Goal: Register for event/course

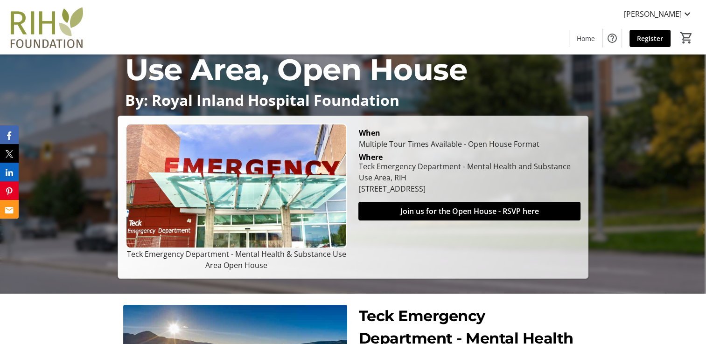
scroll to position [101, 0]
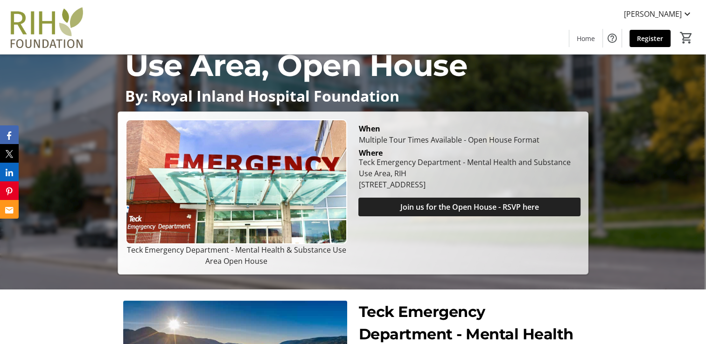
click at [485, 202] on span "Join us for the Open House - RSVP here" at bounding box center [469, 207] width 139 height 11
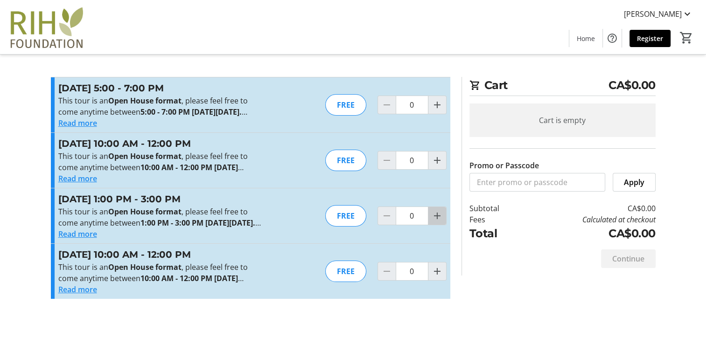
click at [435, 222] on mat-icon "Increment by one" at bounding box center [437, 215] width 11 height 11
type input "2"
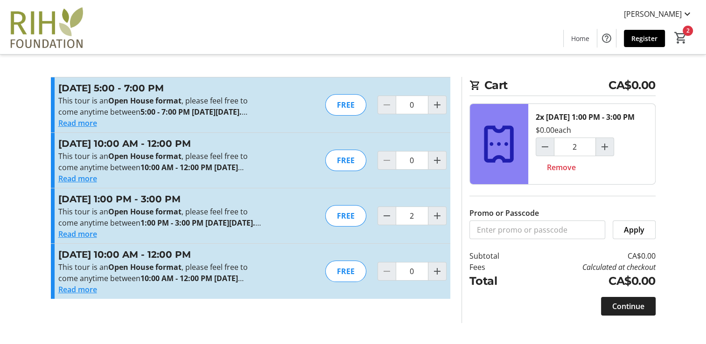
click at [627, 312] on span "Continue" at bounding box center [628, 306] width 32 height 11
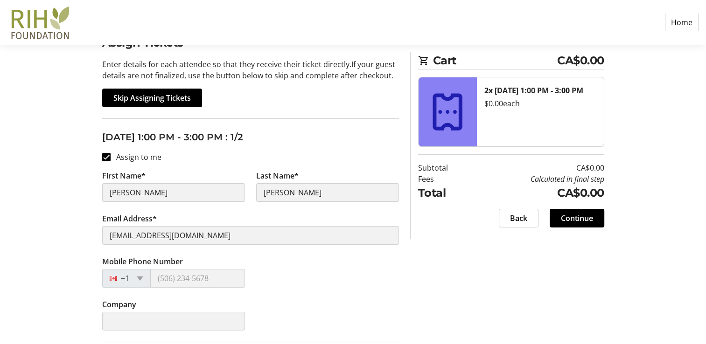
scroll to position [97, 0]
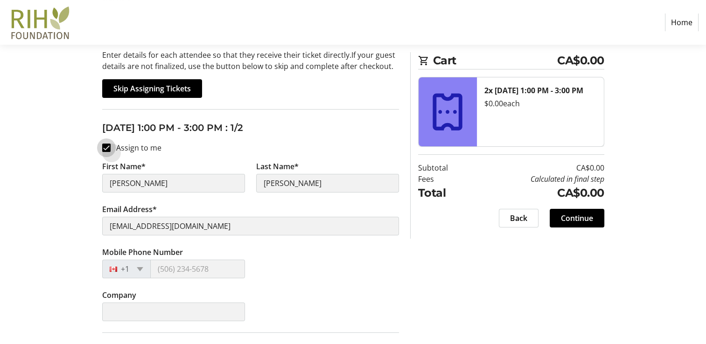
click at [106, 144] on input "Assign to me" at bounding box center [106, 148] width 8 height 8
checkbox input "false"
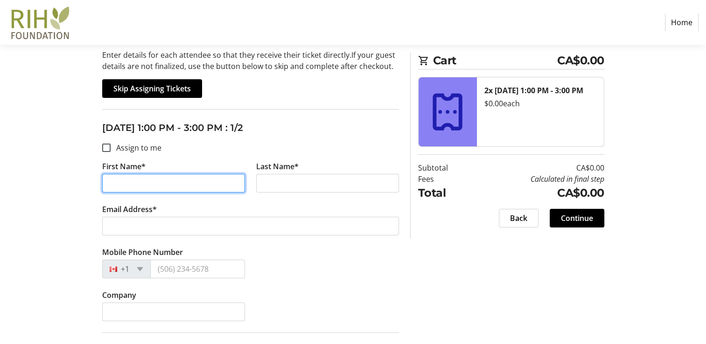
drag, startPoint x: 146, startPoint y: 184, endPoint x: 97, endPoint y: 180, distance: 48.7
click at [97, 180] on tr-form-field "First Name*" at bounding box center [174, 182] width 154 height 43
type input "[PERSON_NAME]"
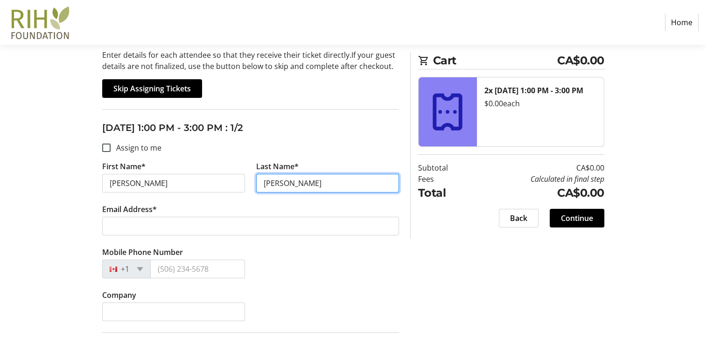
type input "[PERSON_NAME]"
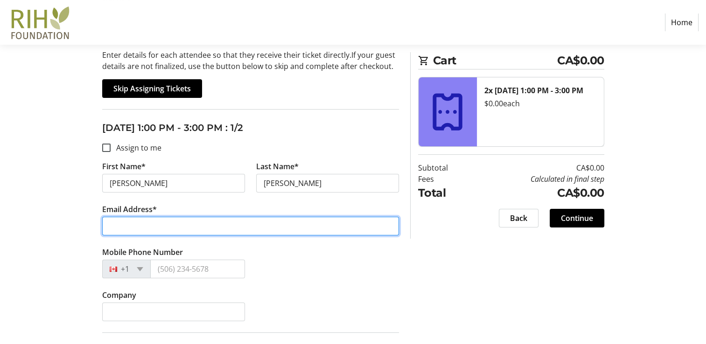
click at [123, 230] on input "Email Address*" at bounding box center [250, 226] width 297 height 19
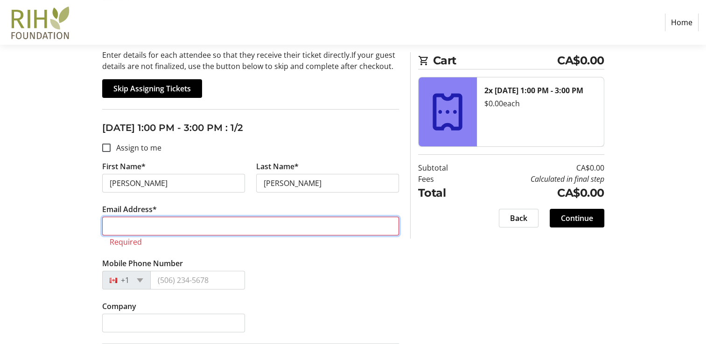
paste input "[EMAIL_ADDRESS][DOMAIN_NAME]"
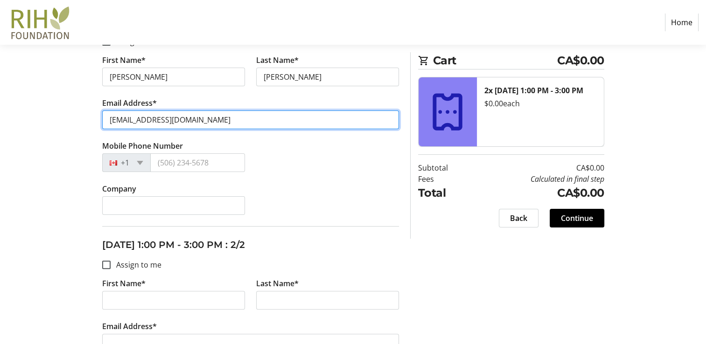
scroll to position [206, 0]
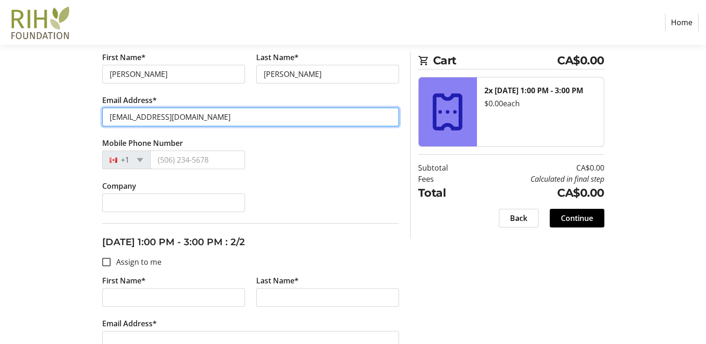
type input "[EMAIL_ADDRESS][DOMAIN_NAME]"
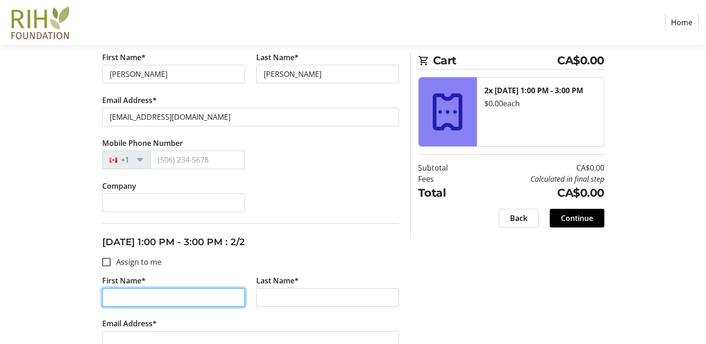
click at [233, 294] on input "First Name*" at bounding box center [173, 297] width 143 height 19
type input "Char"
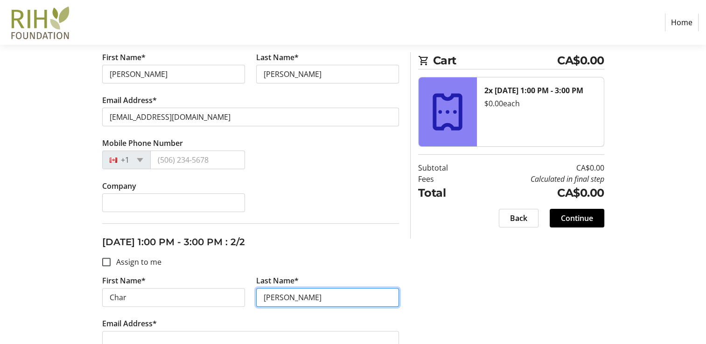
type input "[PERSON_NAME]"
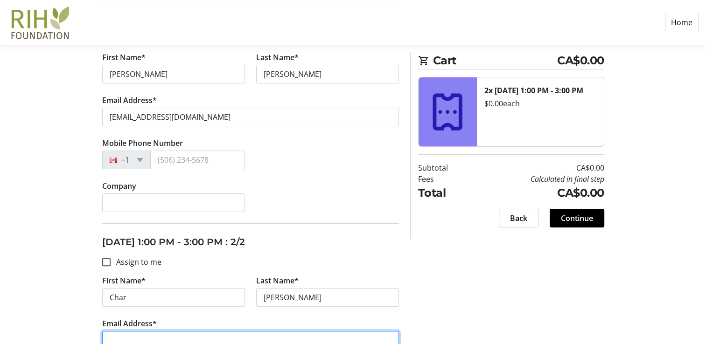
click at [299, 339] on input "Email Address*" at bounding box center [250, 340] width 297 height 19
paste input "[EMAIL_ADDRESS][DOMAIN_NAME]"
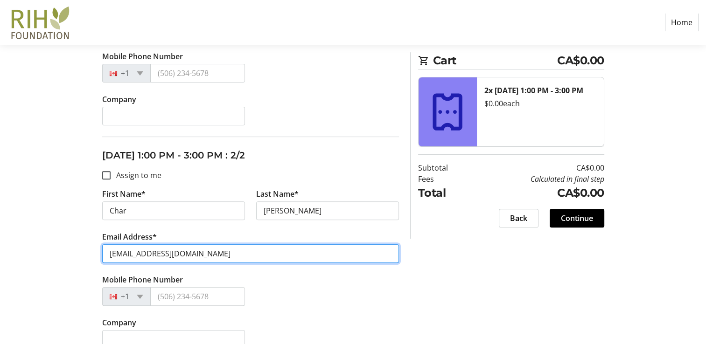
scroll to position [308, 0]
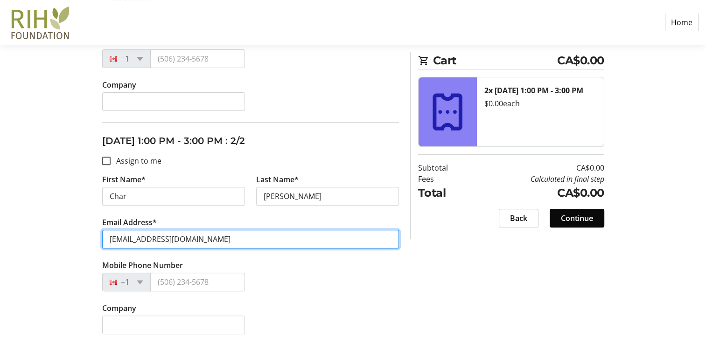
type input "[EMAIL_ADDRESS][DOMAIN_NAME]"
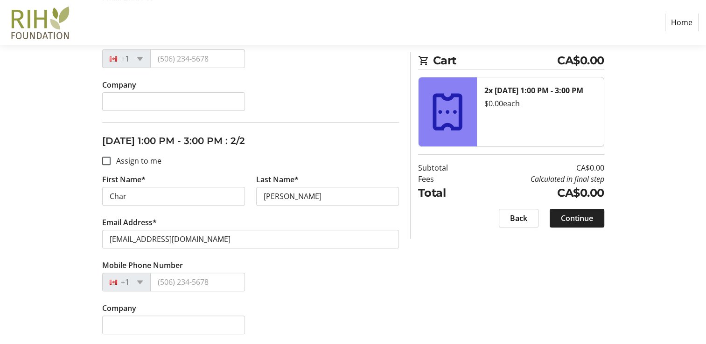
click at [570, 217] on span "Continue" at bounding box center [577, 218] width 32 height 11
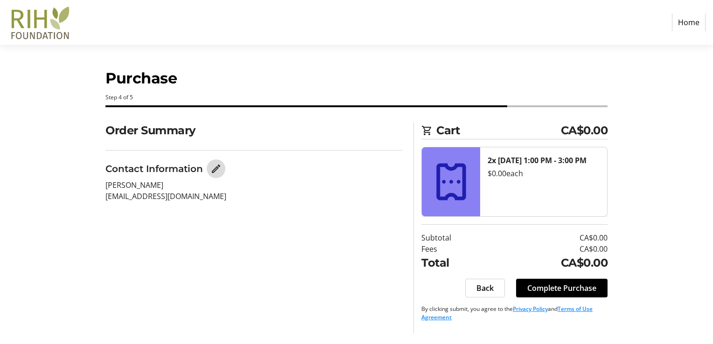
click at [213, 167] on mat-icon "Edit Contact Information" at bounding box center [215, 168] width 11 height 11
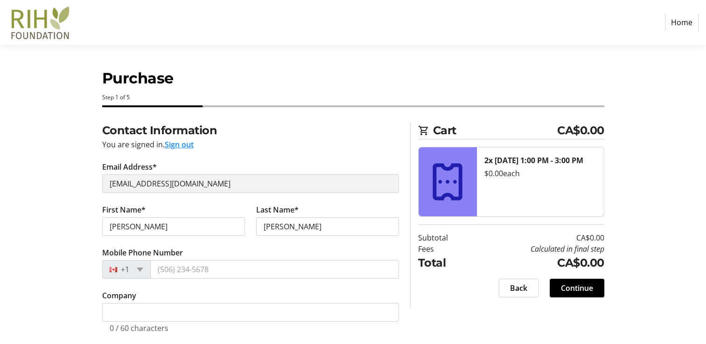
click at [176, 143] on button "Sign out" at bounding box center [179, 144] width 29 height 11
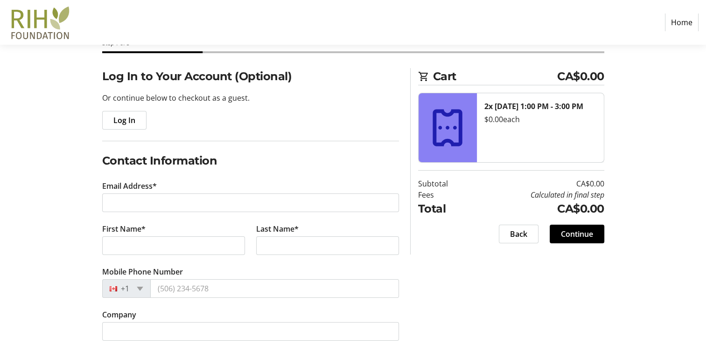
scroll to position [67, 0]
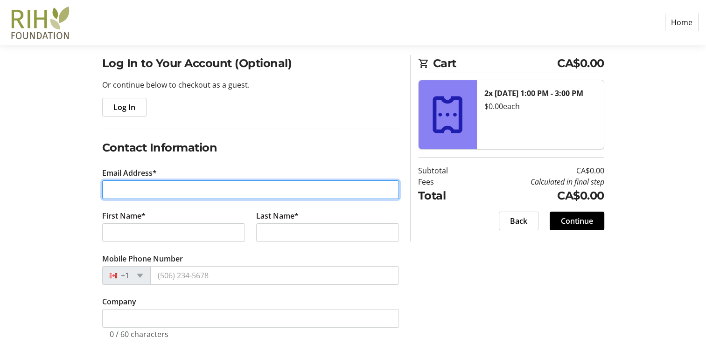
click at [302, 193] on input "Email Address*" at bounding box center [250, 190] width 297 height 19
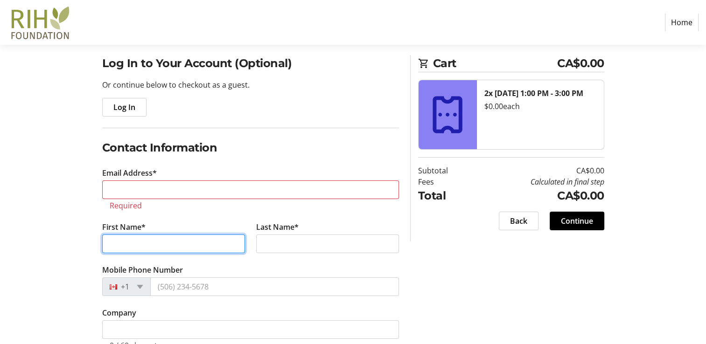
click at [196, 231] on tr-form-field "First Name*" at bounding box center [174, 243] width 154 height 43
type input "[PERSON_NAME]"
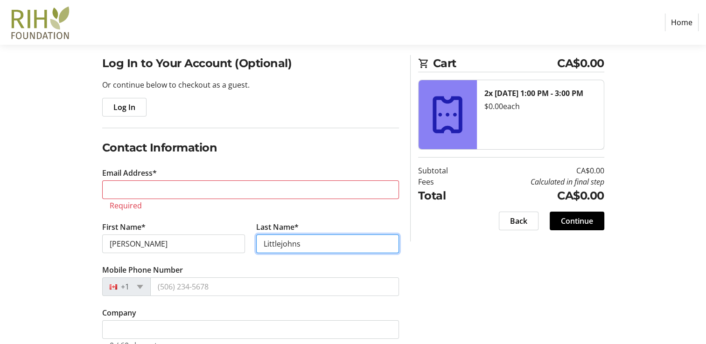
type input "Littlejohns"
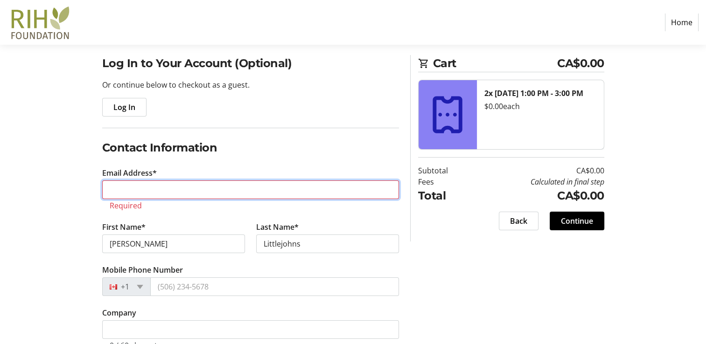
click at [286, 188] on input "Email Address*" at bounding box center [250, 190] width 297 height 19
paste input "[EMAIL_ADDRESS][DOMAIN_NAME]"
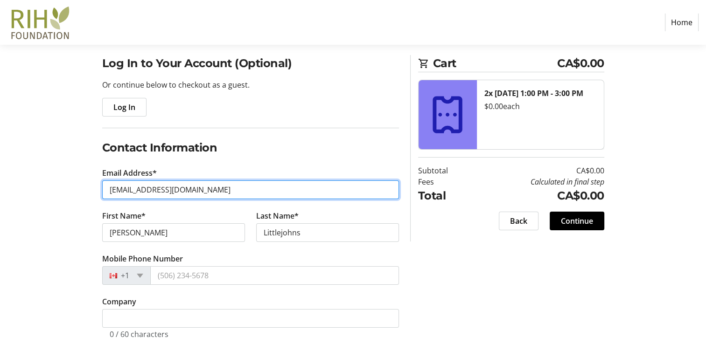
type input "[EMAIL_ADDRESS][DOMAIN_NAME]"
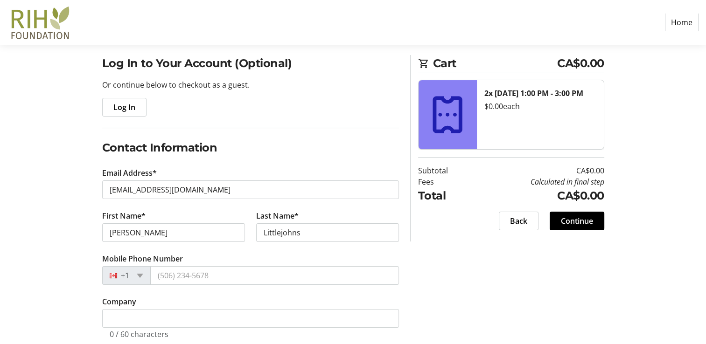
click at [311, 155] on h2 "Contact Information" at bounding box center [250, 148] width 297 height 17
click at [580, 221] on span "Continue" at bounding box center [577, 221] width 32 height 11
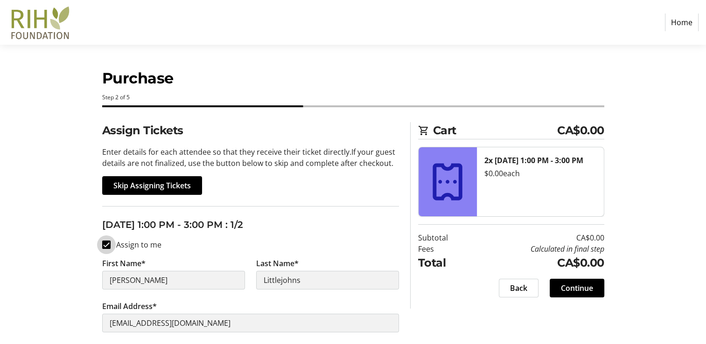
click at [103, 244] on input "Assign to me" at bounding box center [106, 245] width 8 height 8
checkbox input "false"
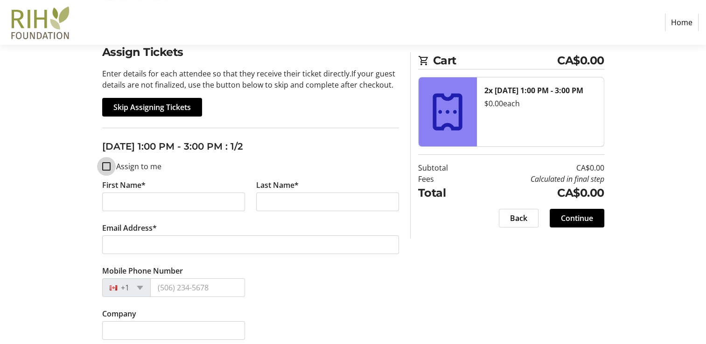
scroll to position [77, 0]
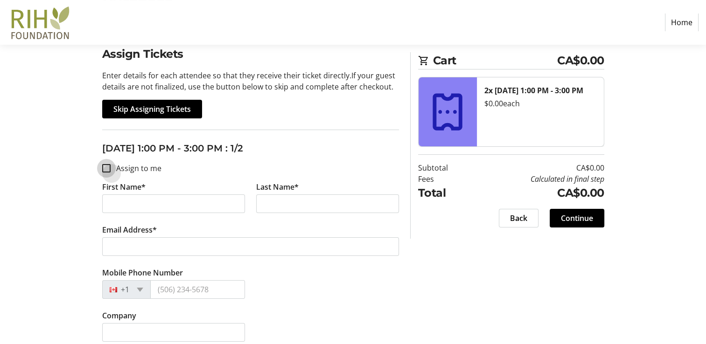
click at [106, 164] on input "Assign to me" at bounding box center [106, 168] width 8 height 8
checkbox input "true"
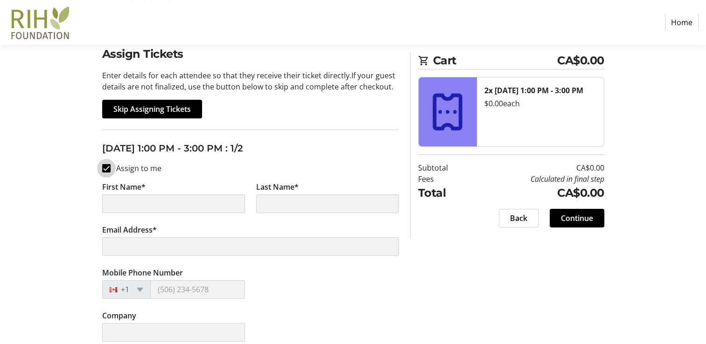
type input "[PERSON_NAME]"
type input "Littlejohns"
type input "[EMAIL_ADDRESS][DOMAIN_NAME]"
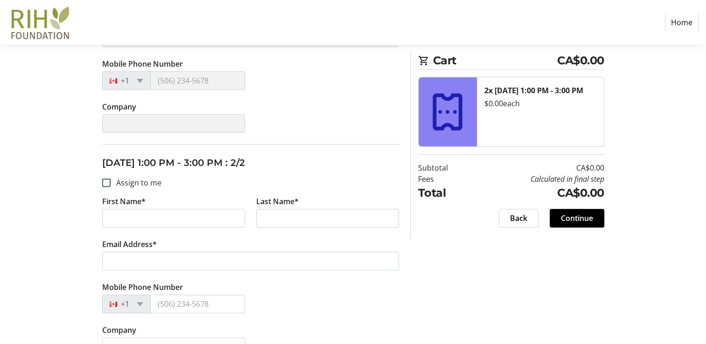
scroll to position [287, 0]
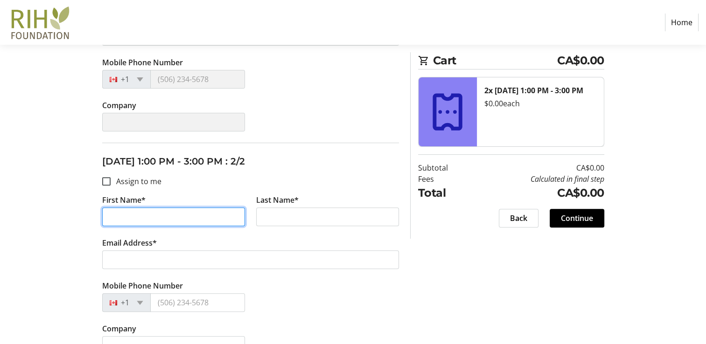
click at [236, 222] on input "First Name*" at bounding box center [173, 217] width 143 height 19
type input "Char"
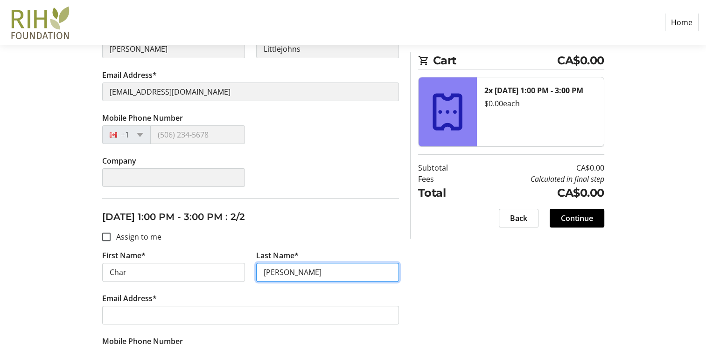
scroll to position [308, 0]
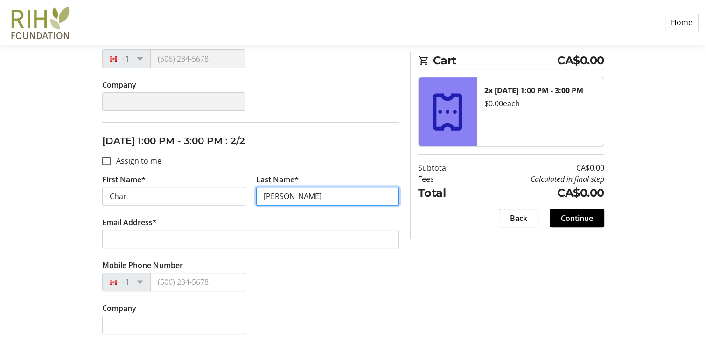
type input "[PERSON_NAME]"
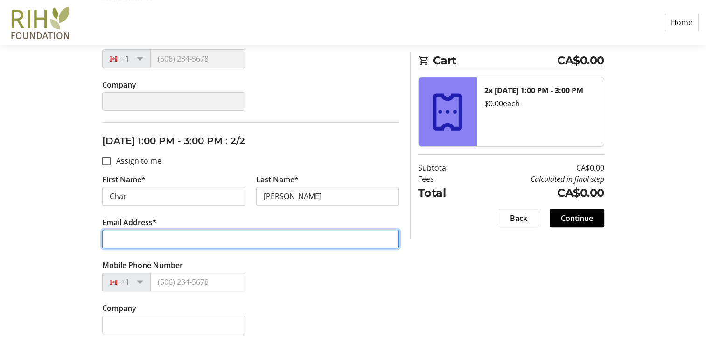
click at [210, 237] on input "Email Address*" at bounding box center [250, 239] width 297 height 19
paste input "[EMAIL_ADDRESS][DOMAIN_NAME]"
type input "[EMAIL_ADDRESS][DOMAIN_NAME]"
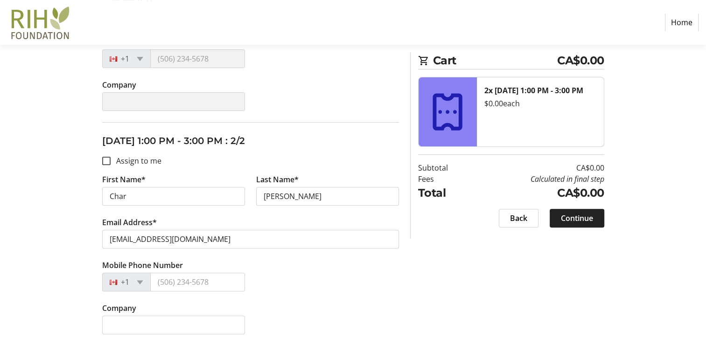
click at [578, 222] on span "Continue" at bounding box center [577, 218] width 32 height 11
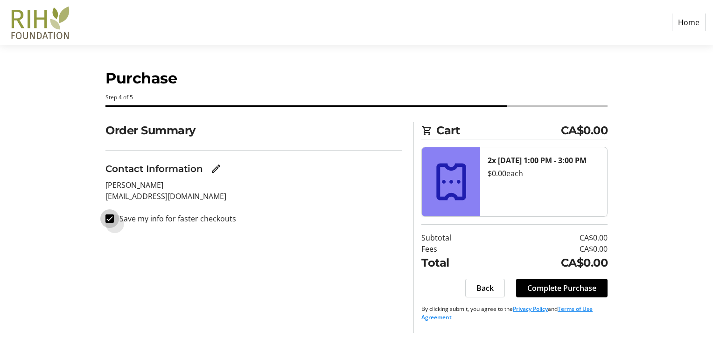
click at [106, 221] on input "Save my info for faster checkouts" at bounding box center [109, 219] width 8 height 8
checkbox input "false"
click at [583, 287] on span "Complete Purchase" at bounding box center [561, 288] width 69 height 11
